Goal: Information Seeking & Learning: Learn about a topic

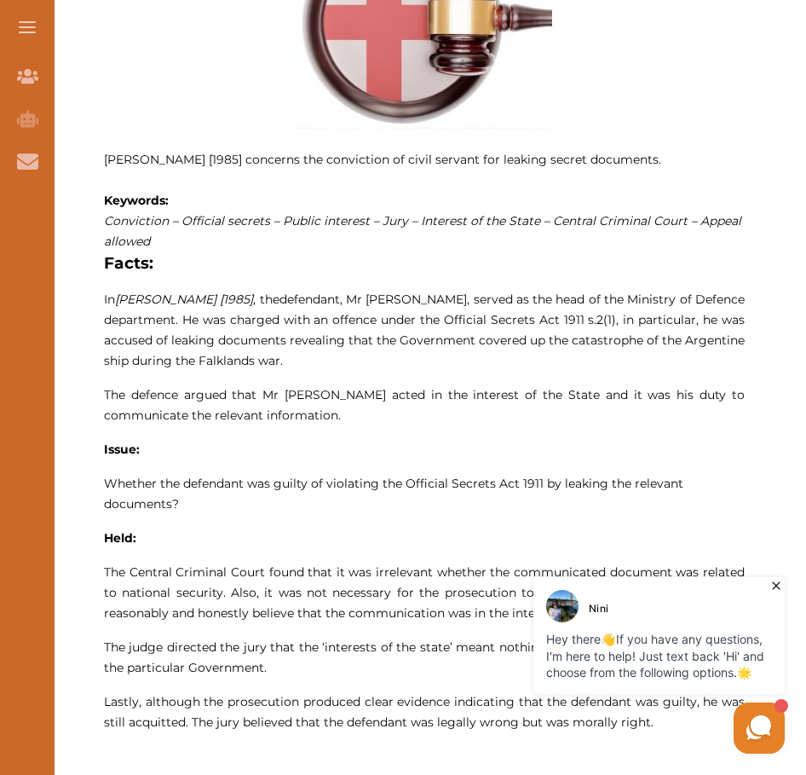
scroll to position [852, 0]
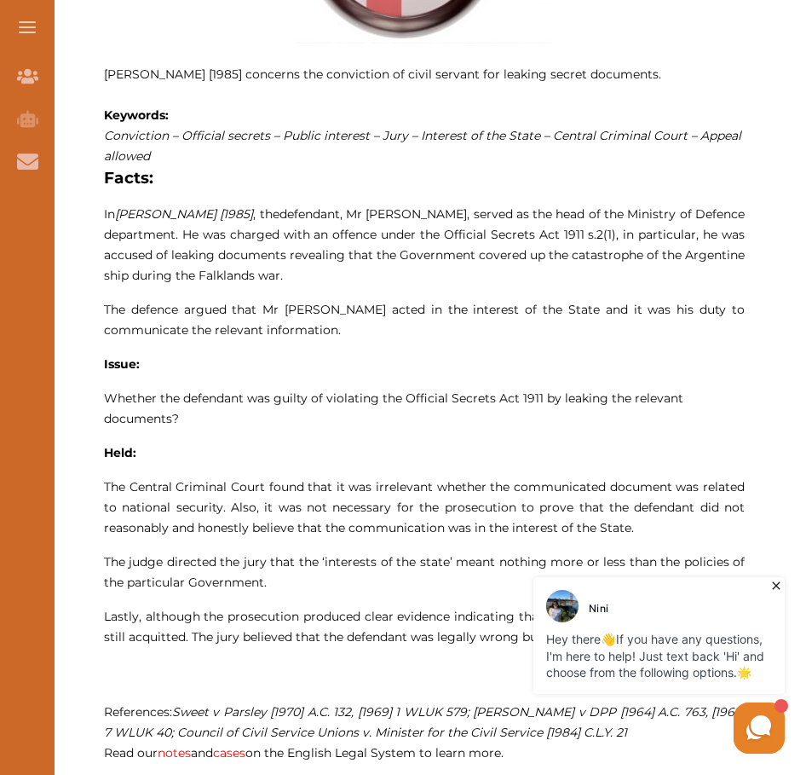
click at [766, 581] on div "[PERSON_NAME] Hey there 👋 If you have any questions, I'm here to help! Just tex…" at bounding box center [659, 635] width 251 height 117
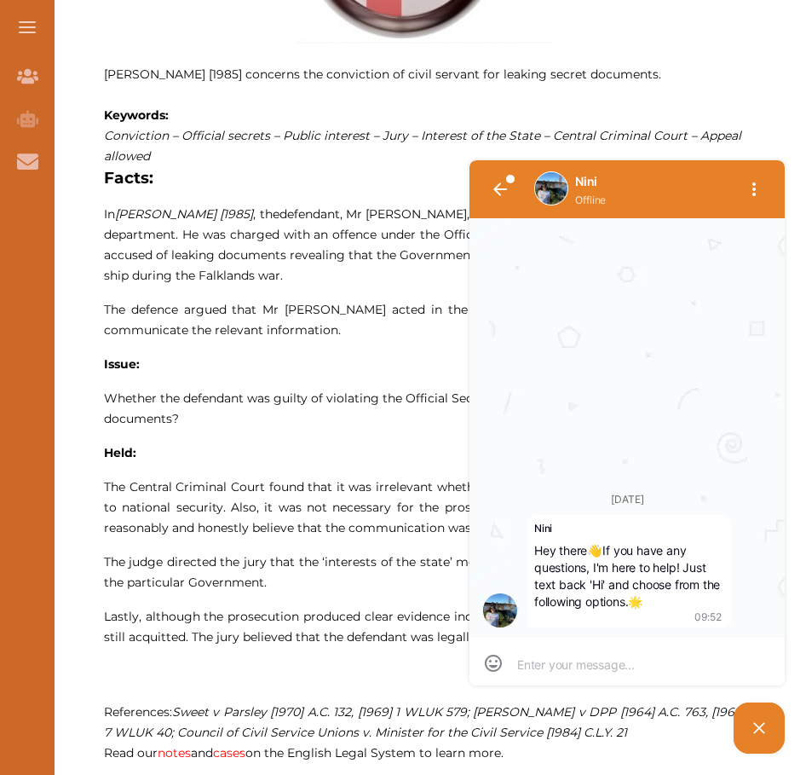
scroll to position [1, 0]
click at [471, 159] on div "Nini Offline [DATE] [PERSON_NAME] Hey there 👋 If you have any questions, I'm he…" at bounding box center [627, 429] width 324 height 546
click at [680, 107] on p "[PERSON_NAME] [1985] concerns the conviction of civil servant for leaking secre…" at bounding box center [424, 299] width 641 height 928
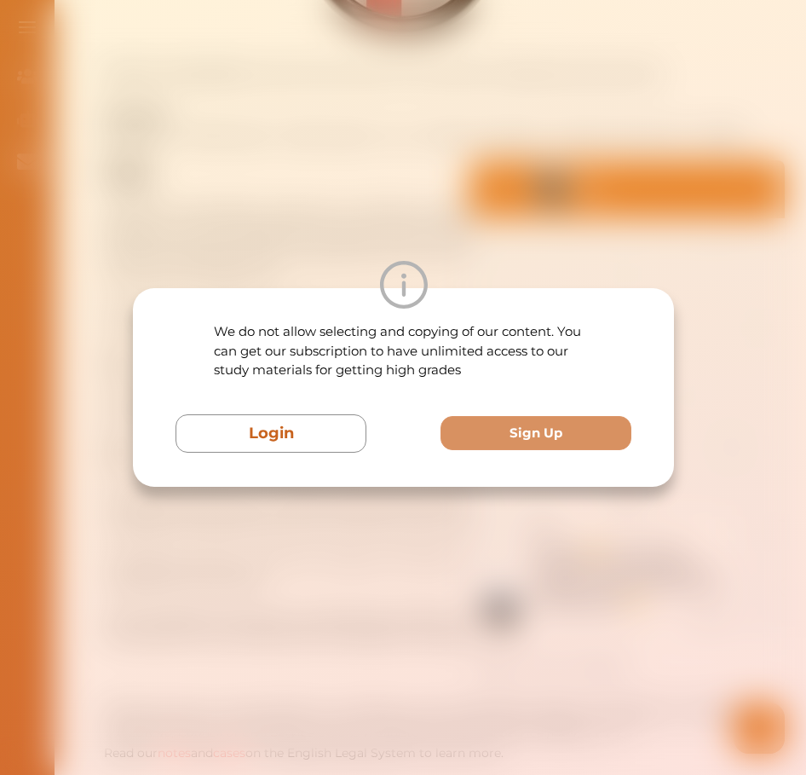
click at [483, 199] on div "We do not allow selecting and copying of our content. You can get our subscript…" at bounding box center [403, 387] width 806 height 775
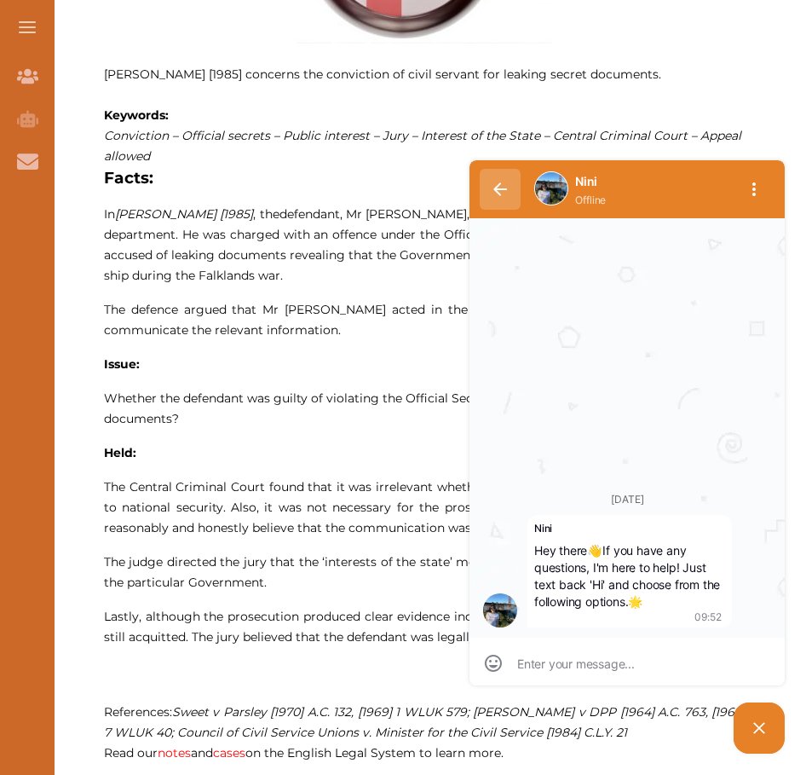
click at [490, 188] on button "button" at bounding box center [500, 189] width 41 height 41
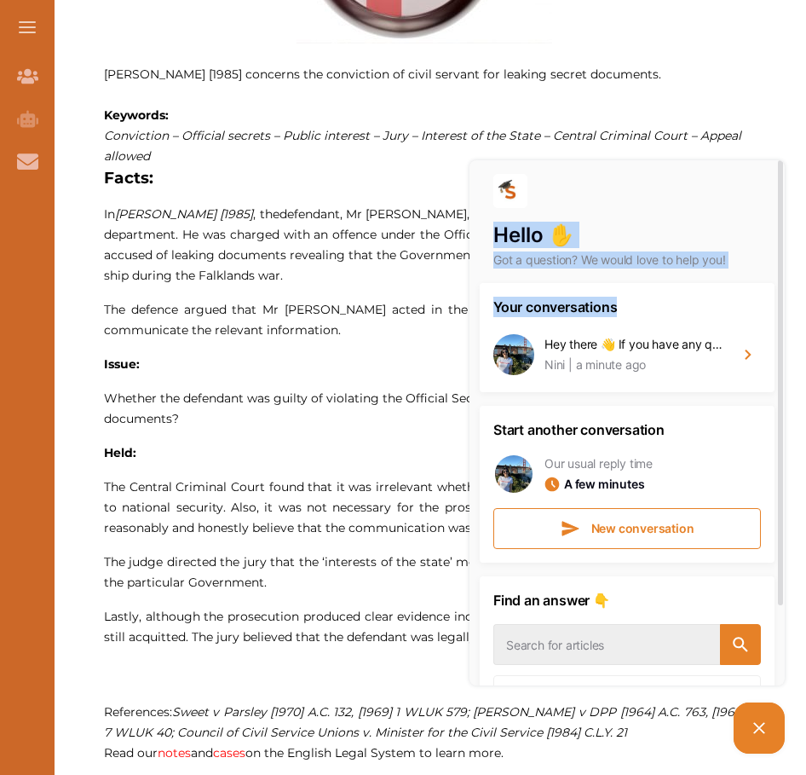
drag, startPoint x: 677, startPoint y: 167, endPoint x: 700, endPoint y: 298, distance: 133.3
click at [700, 298] on div "Hello ✋ Got a question? We would love to help you! Your conversations Hey there…" at bounding box center [627, 422] width 315 height 525
click at [765, 724] on icon at bounding box center [759, 728] width 20 height 20
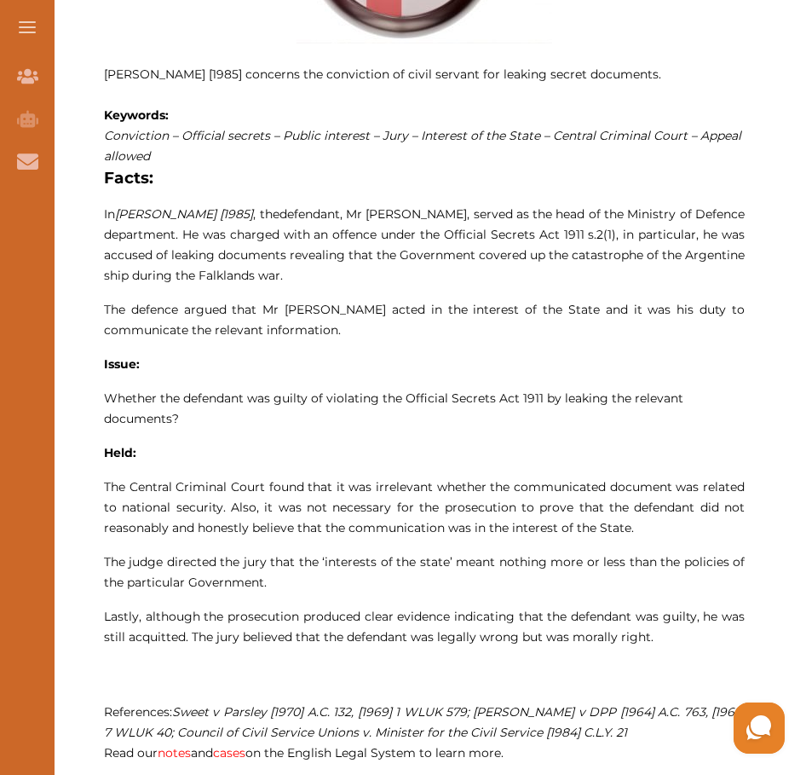
scroll to position [1023, 0]
